Goal: Transaction & Acquisition: Purchase product/service

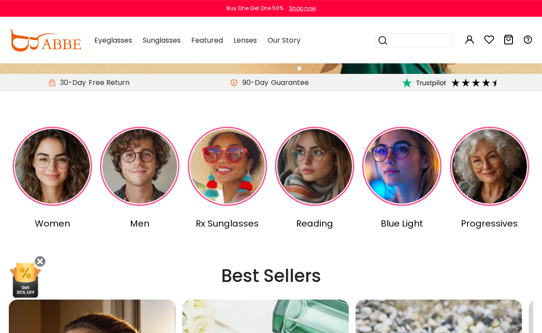
scroll to position [158, 0]
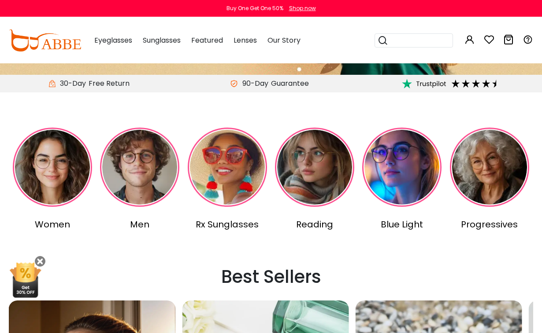
click at [46, 157] on img at bounding box center [52, 167] width 79 height 79
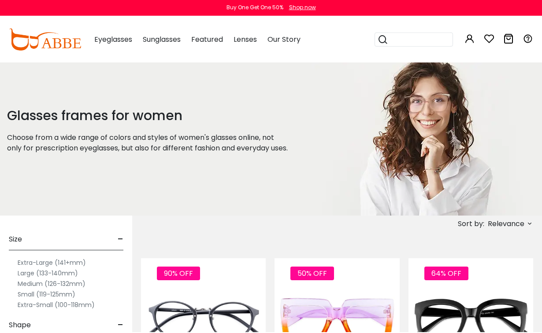
click at [269, 93] on div "Glasses frames for women Choose from a wide range of colors and styles of women…" at bounding box center [155, 140] width 311 height 154
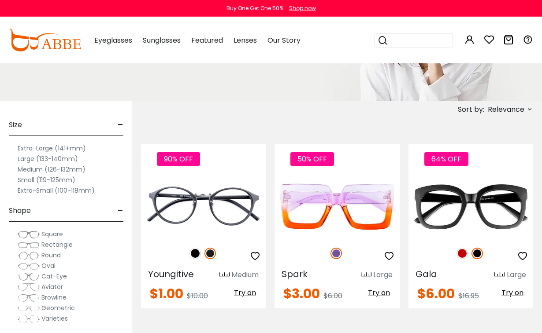
scroll to position [119, 0]
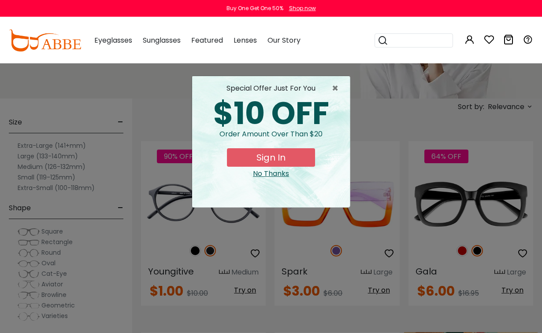
click at [84, 152] on div "× special offer just for you $10 OFF Order amount over than $20 Sign In No Than…" at bounding box center [271, 166] width 542 height 333
click at [286, 175] on div "No Thanks" at bounding box center [271, 174] width 144 height 11
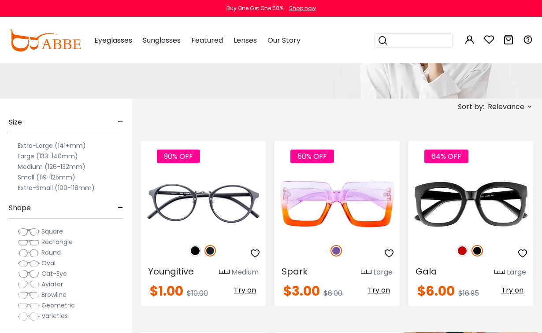
click at [74, 150] on label "Extra-Large (141+mm)" at bounding box center [52, 145] width 68 height 11
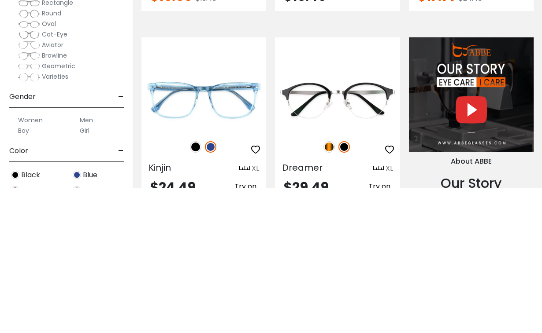
scroll to position [665, 0]
click at [0, 0] on img at bounding box center [0, 0] width 0 height 0
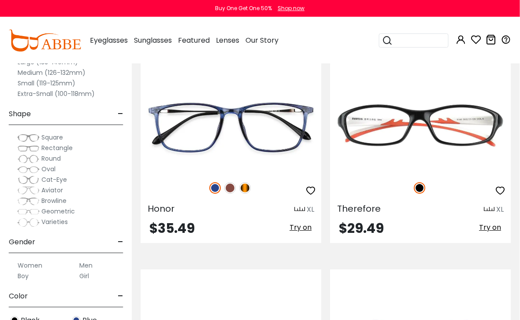
scroll to position [1414, 0]
click at [249, 194] on img at bounding box center [244, 187] width 11 height 11
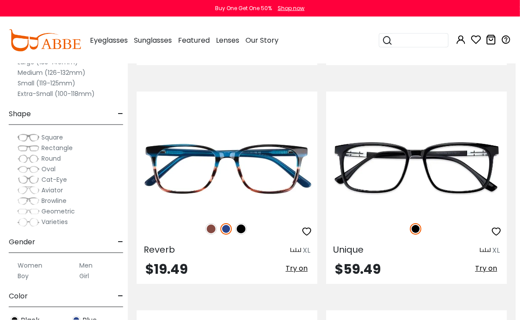
scroll to position [1593, 4]
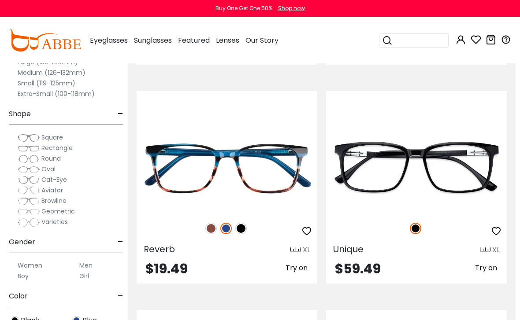
click at [0, 0] on img at bounding box center [0, 0] width 0 height 0
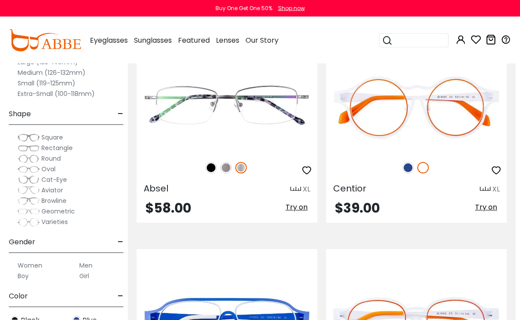
scroll to position [2529, 4]
click at [0, 0] on img at bounding box center [0, 0] width 0 height 0
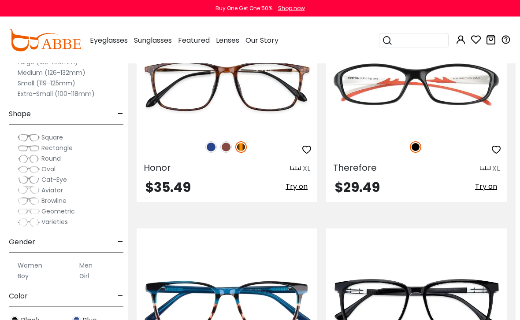
scroll to position [1455, 4]
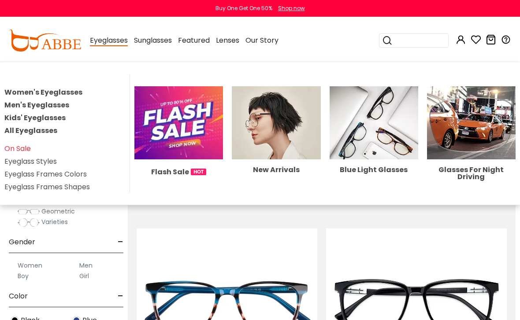
click at [159, 144] on img at bounding box center [178, 122] width 89 height 73
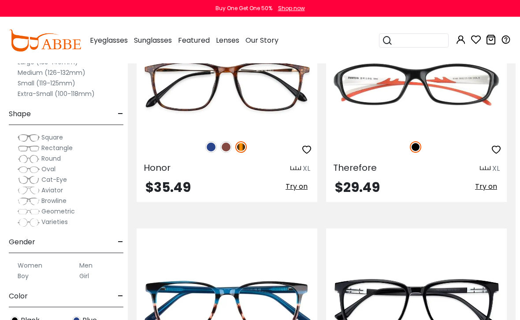
click at [208, 150] on div at bounding box center [227, 147] width 181 height 18
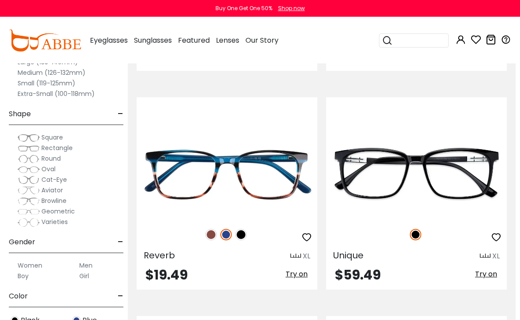
scroll to position [1587, 4]
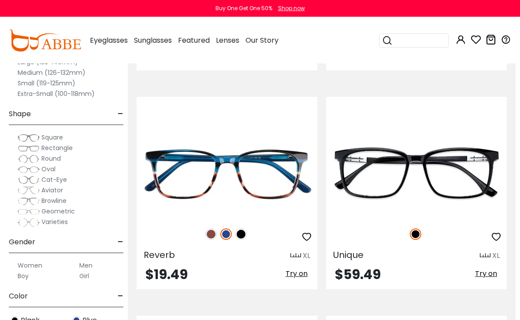
click at [0, 0] on img at bounding box center [0, 0] width 0 height 0
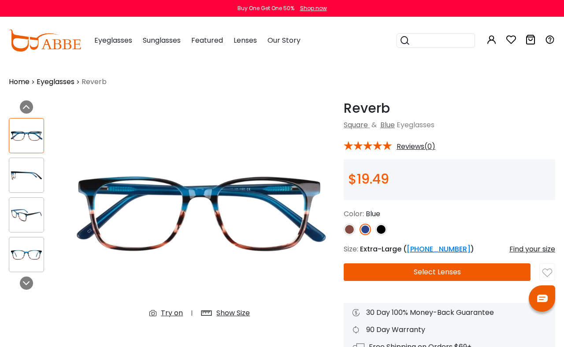
click at [489, 156] on div "Reverb Blue Square & Blue Eyeglasses * Reviews(0) $19.49" at bounding box center [449, 228] width 211 height 256
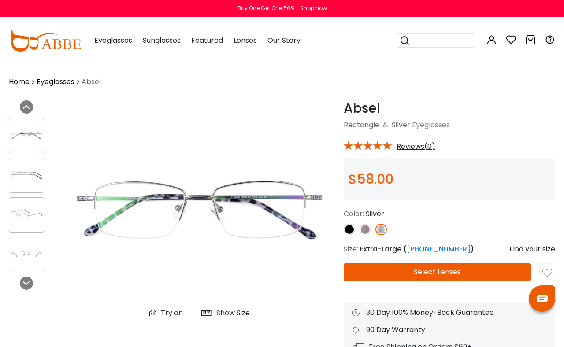
click at [158, 139] on img at bounding box center [200, 212] width 270 height 225
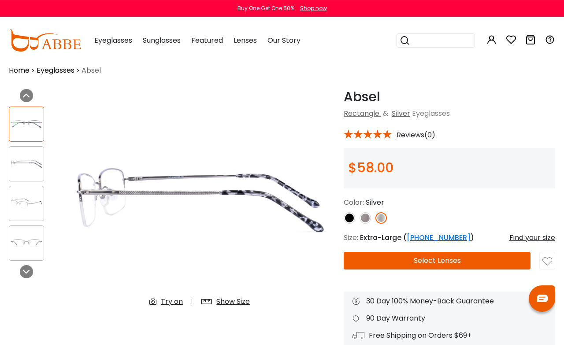
scroll to position [11, 0]
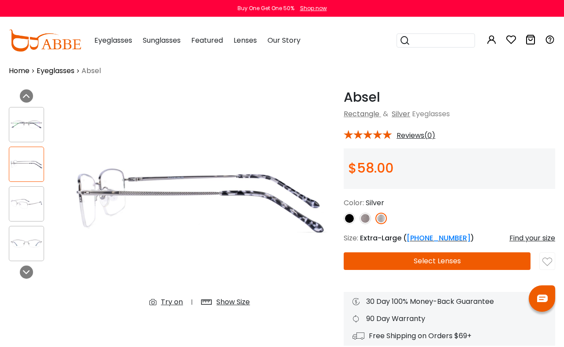
click at [25, 166] on img at bounding box center [26, 164] width 34 height 17
click at [21, 125] on img at bounding box center [26, 124] width 34 height 17
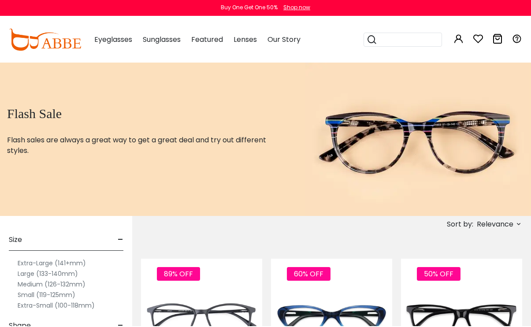
click at [175, 119] on h1 "Flash Sale" at bounding box center [145, 115] width 276 height 16
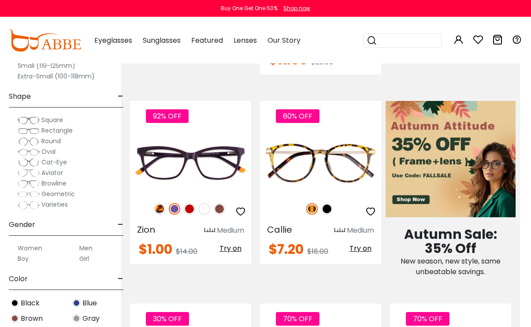
click at [332, 203] on img at bounding box center [326, 208] width 11 height 11
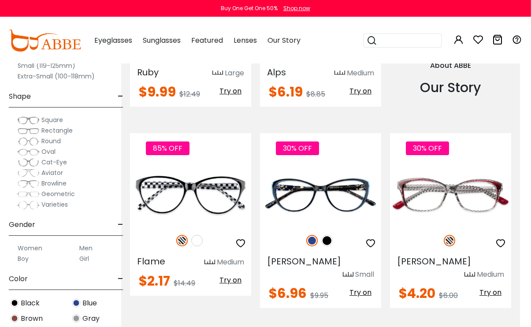
scroll to position [922, 11]
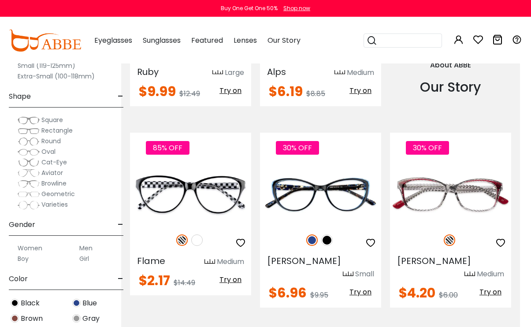
click at [199, 234] on img at bounding box center [196, 239] width 11 height 11
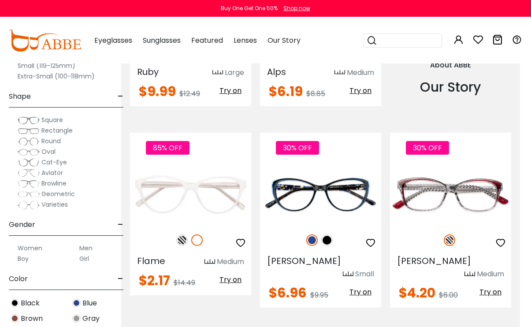
click at [179, 234] on img at bounding box center [181, 239] width 11 height 11
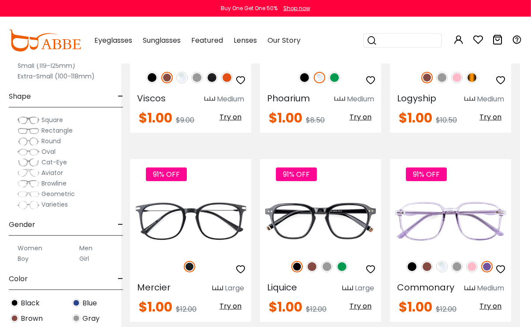
scroll to position [2044, 11]
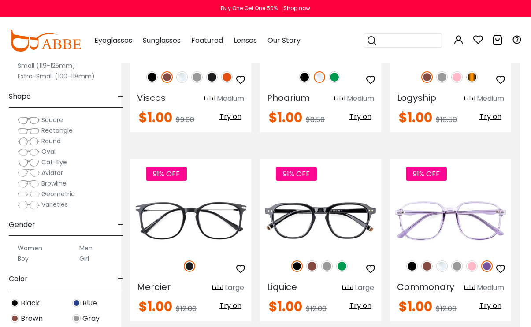
click at [345, 260] on img at bounding box center [341, 265] width 11 height 11
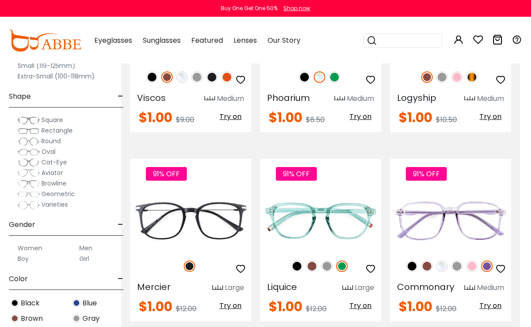
click at [324, 260] on img at bounding box center [326, 265] width 11 height 11
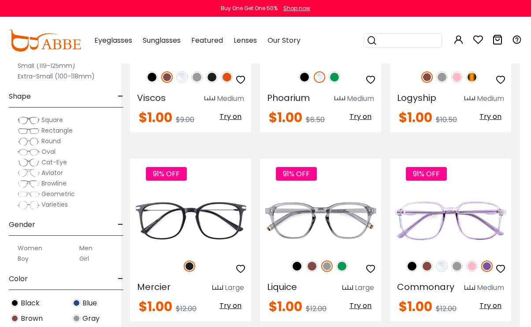
click at [311, 219] on div at bounding box center [320, 215] width 121 height 92
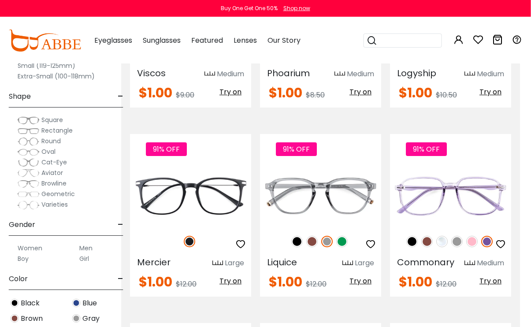
scroll to position [2078, 11]
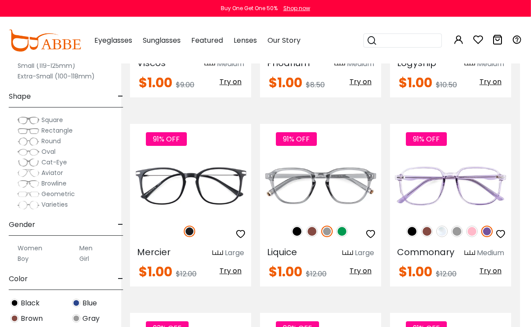
click at [318, 222] on div "91% OFF" at bounding box center [320, 231] width 121 height 18
click at [316, 226] on img at bounding box center [312, 231] width 11 height 11
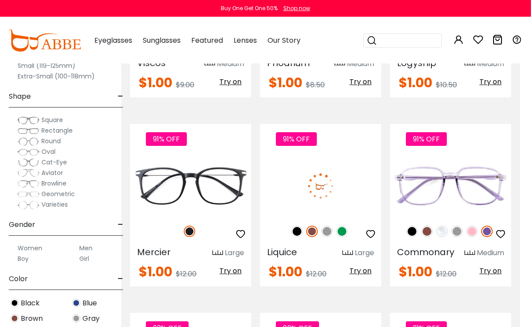
scroll to position [2079, 11]
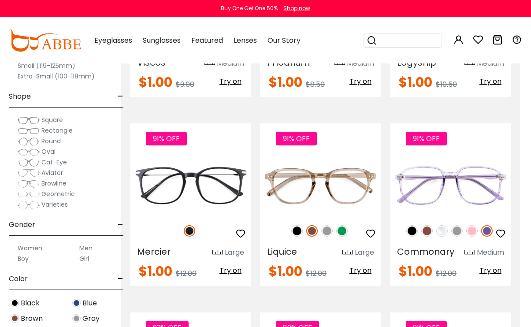
click at [315, 225] on img at bounding box center [311, 230] width 11 height 11
click at [297, 222] on div "91% OFF" at bounding box center [320, 231] width 121 height 18
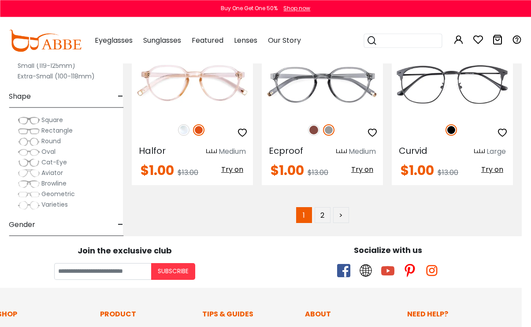
scroll to position [3899, 9]
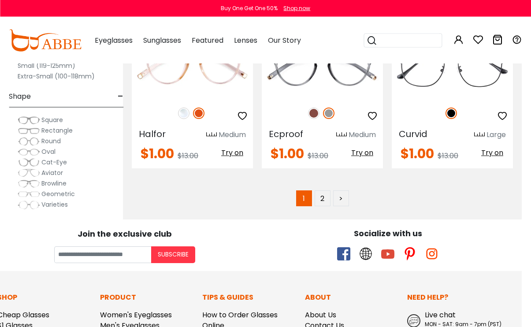
click at [329, 190] on link "2" at bounding box center [322, 198] width 16 height 16
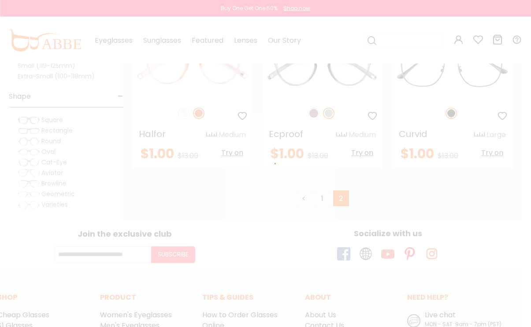
scroll to position [4081, 9]
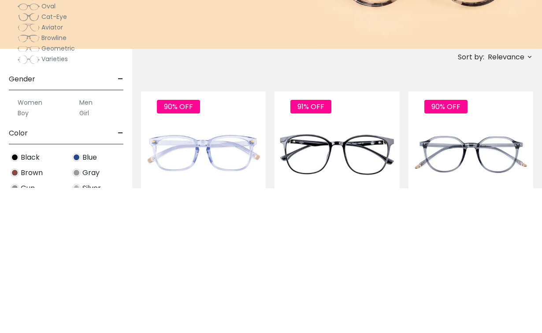
scroll to position [31, 0]
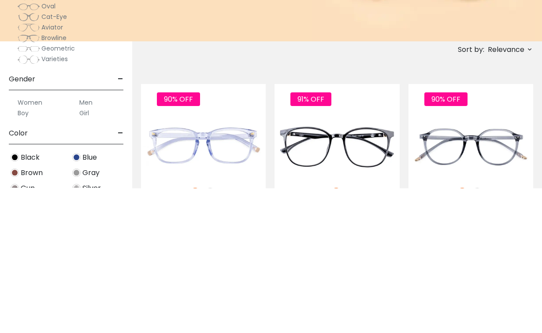
click at [481, 240] on div at bounding box center [470, 287] width 125 height 94
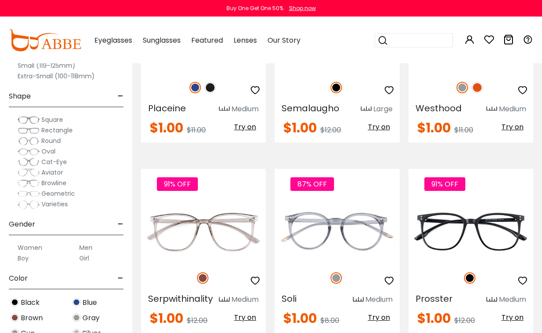
scroll to position [274, 0]
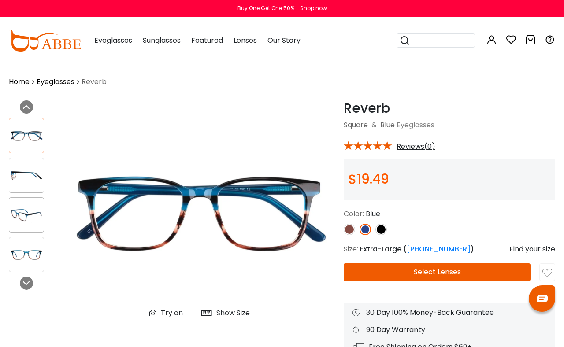
click at [219, 189] on img at bounding box center [200, 212] width 270 height 225
click at [386, 227] on img at bounding box center [380, 229] width 11 height 11
